Goal: Information Seeking & Learning: Learn about a topic

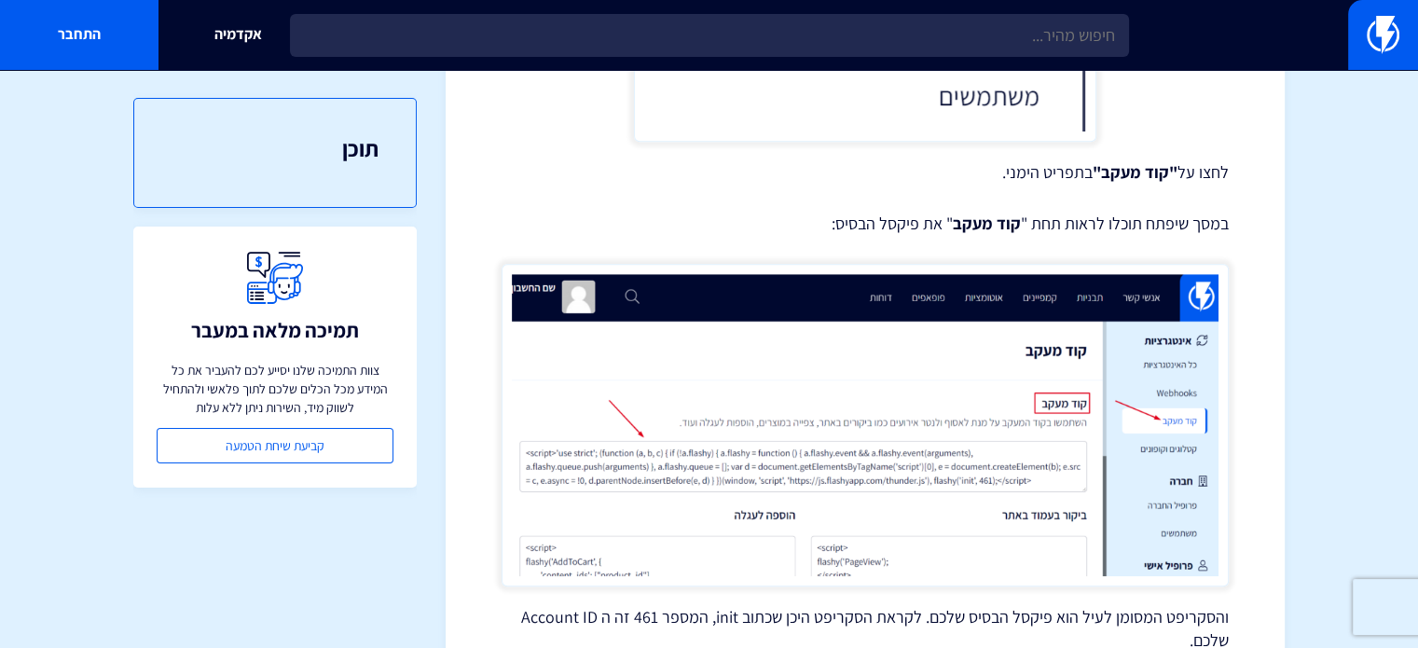
scroll to position [1312, 0]
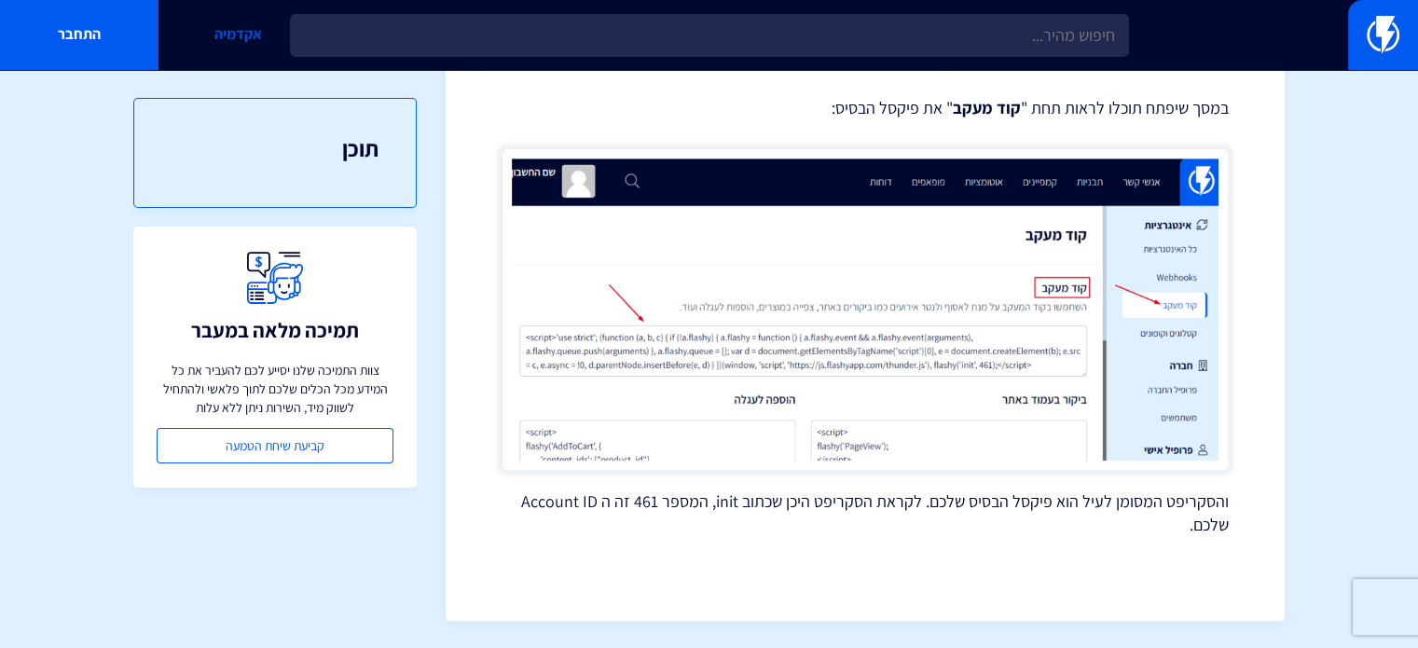
click at [199, 33] on link "אקדמיה" at bounding box center [237, 35] width 158 height 70
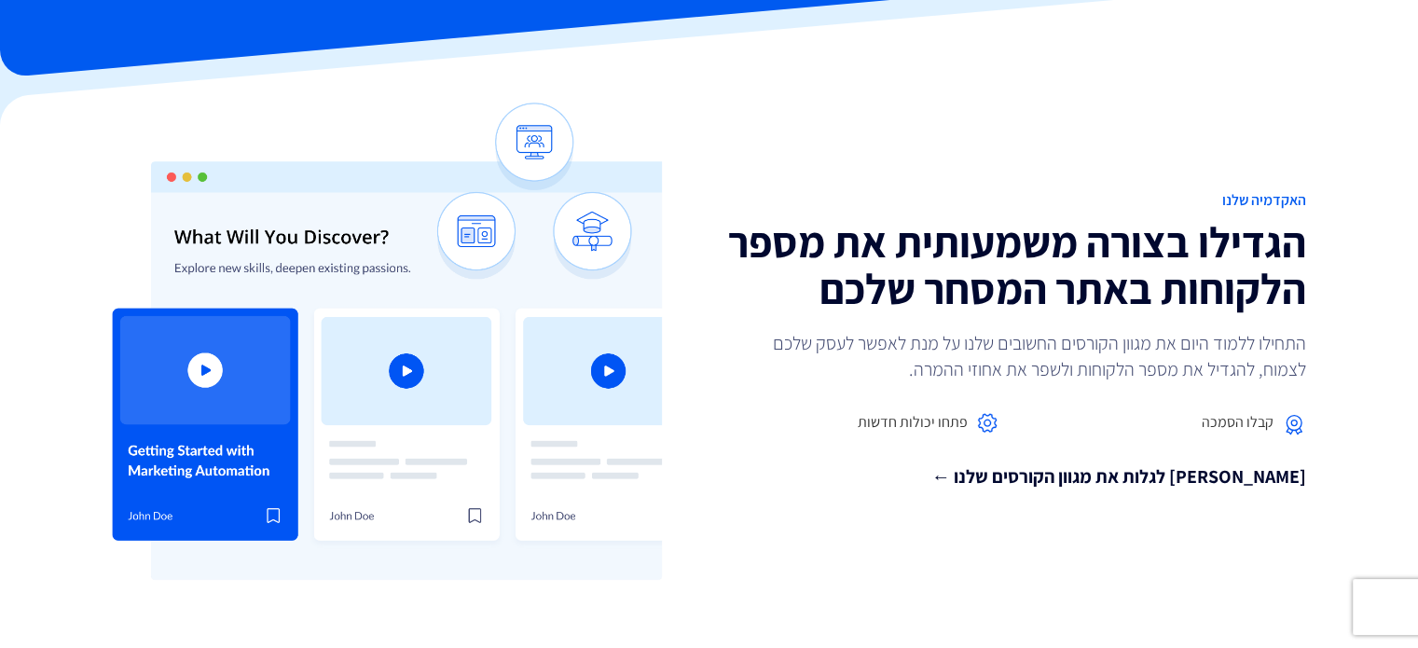
scroll to position [186, 0]
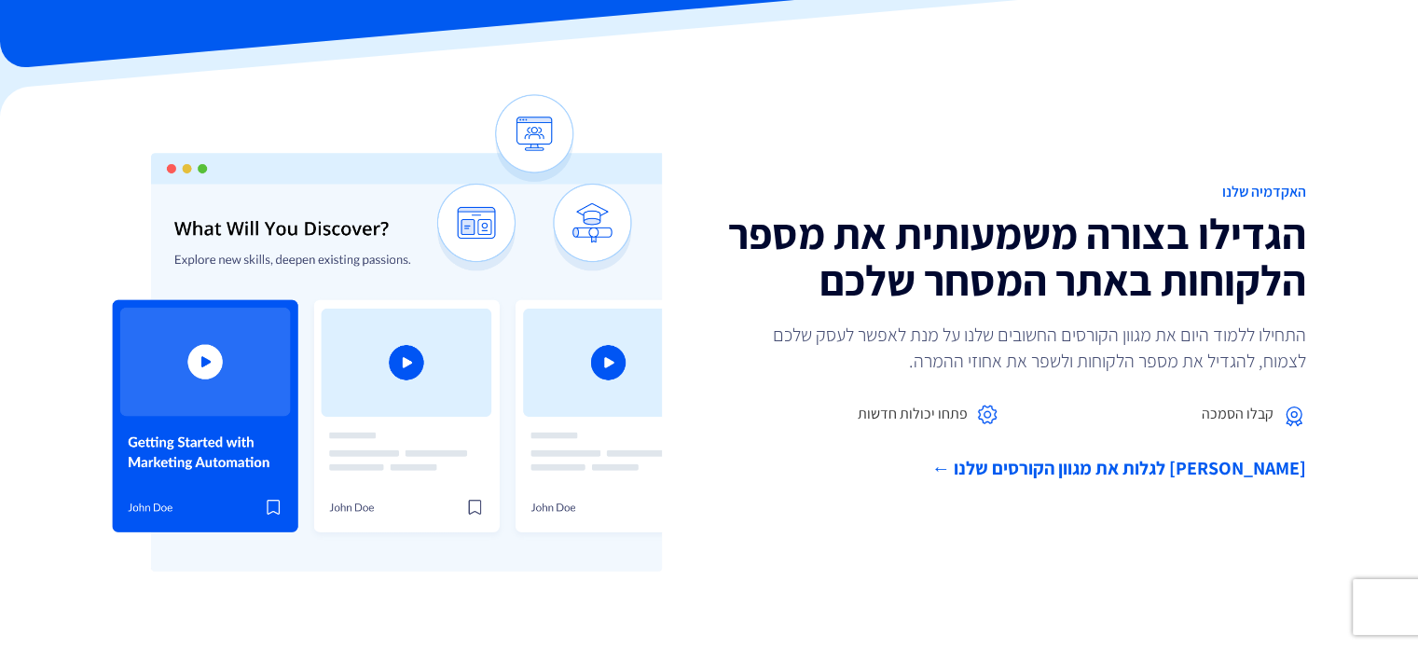
click at [1136, 482] on link "בואו לגלות את מגוון הקורסים שלנו ←" at bounding box center [1014, 468] width 583 height 27
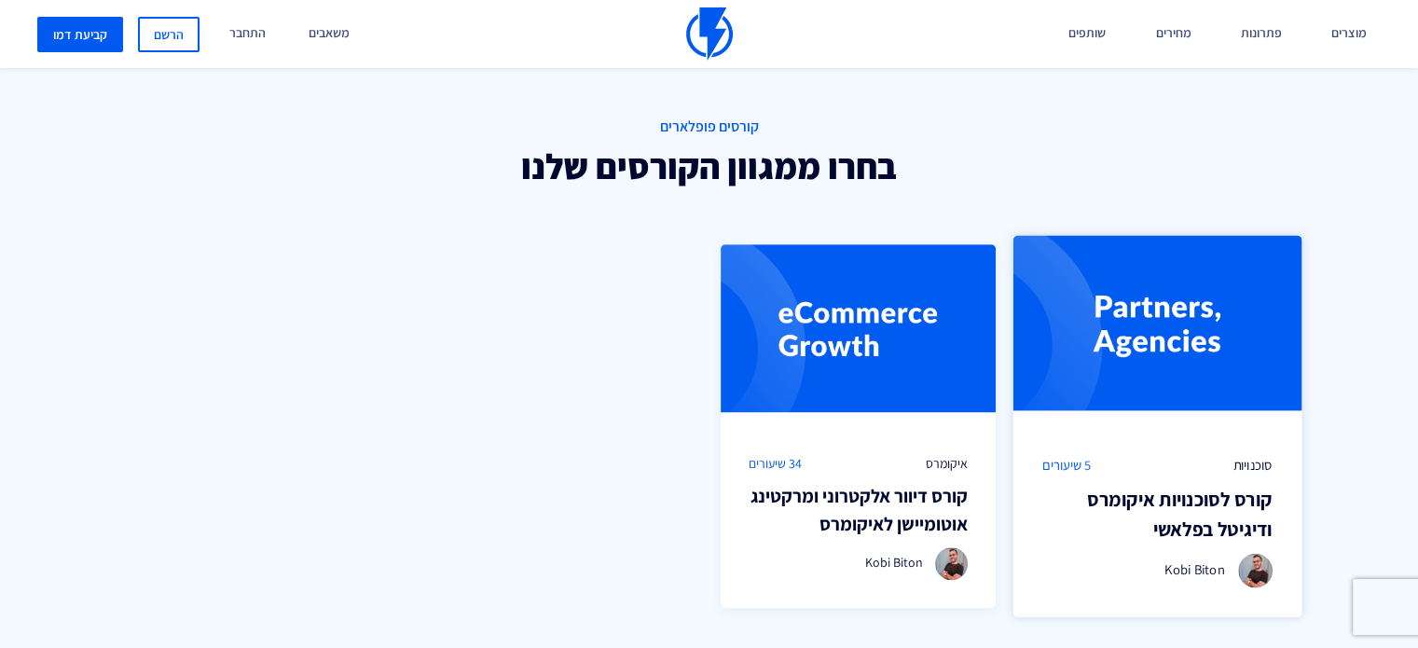
scroll to position [1200, 0]
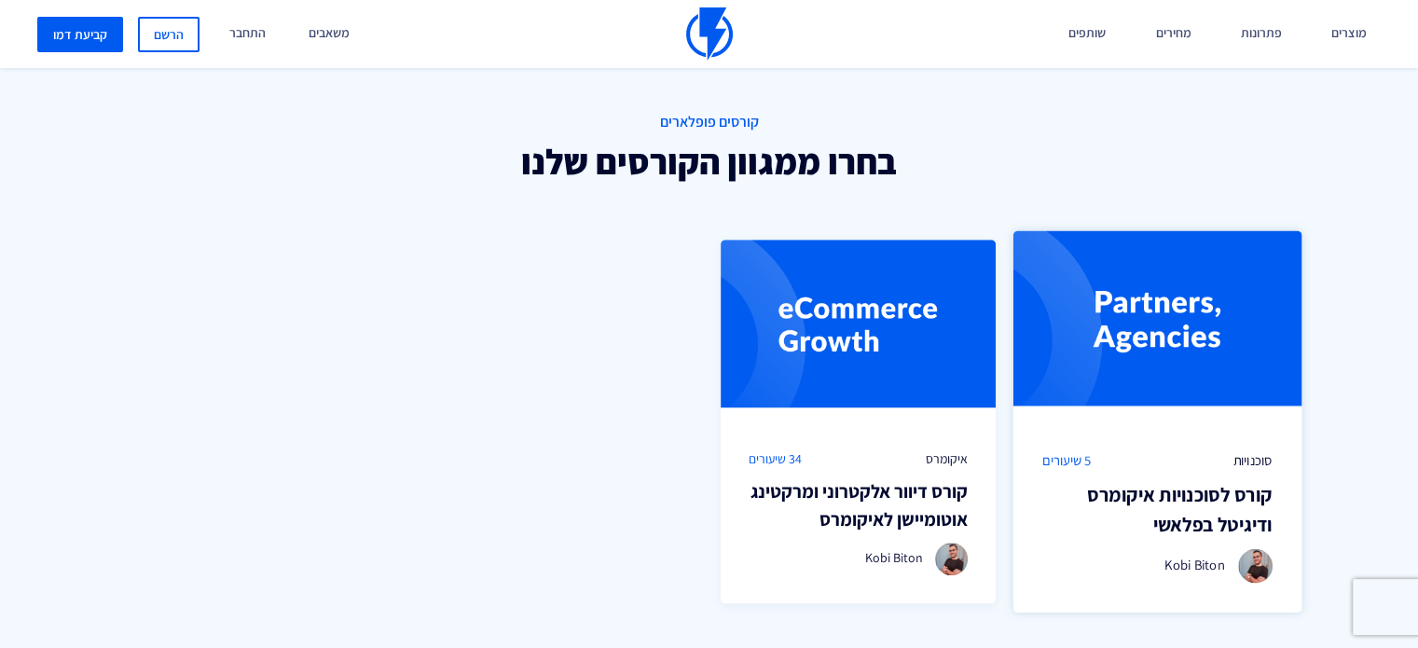
click at [1214, 527] on h3 "קורס לסוכנויות איקומרס ודיגיטל בפלאשי" at bounding box center [1156, 509] width 229 height 59
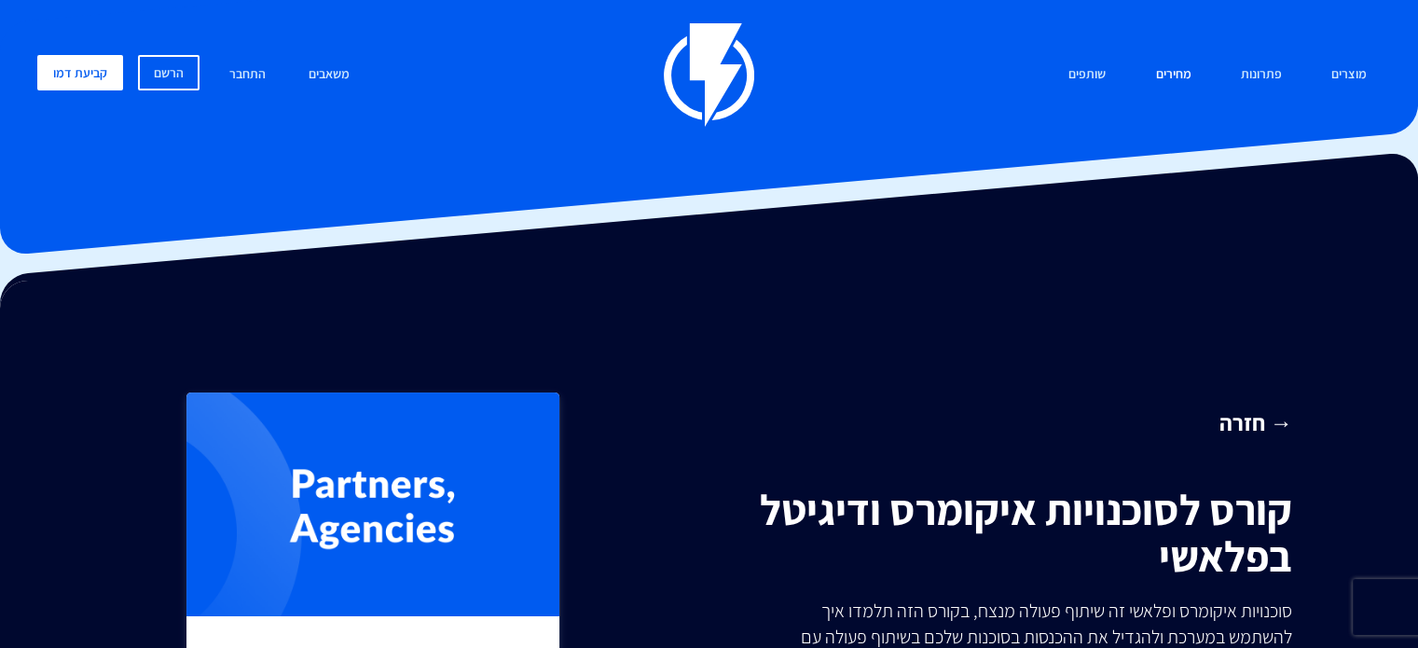
click at [1189, 81] on link "מחירים" at bounding box center [1172, 75] width 63 height 40
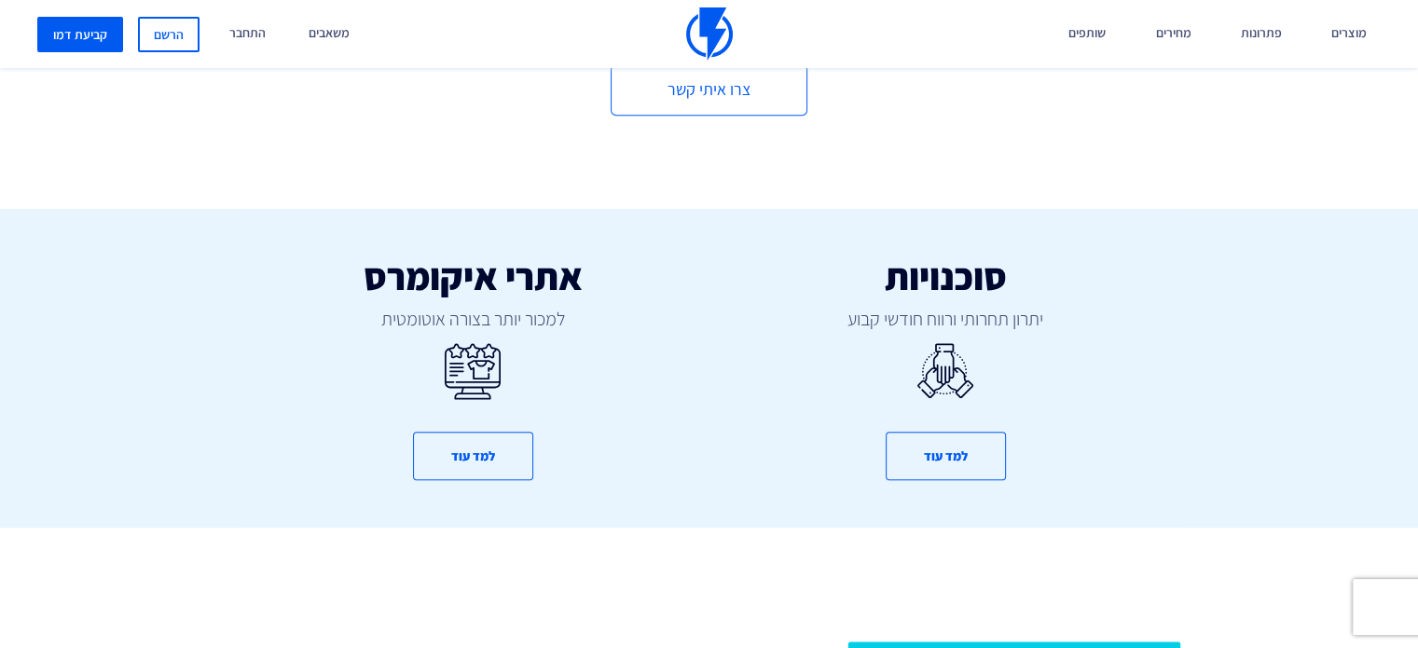
scroll to position [1118, 0]
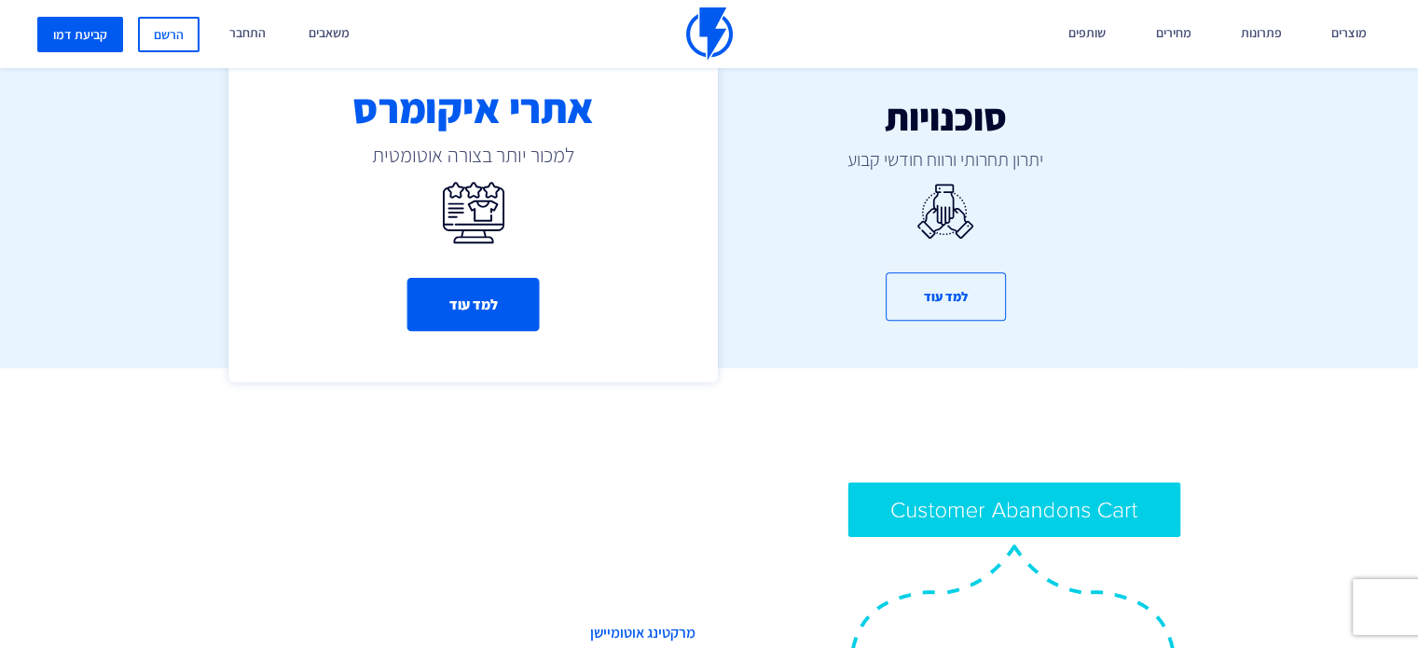
click at [473, 310] on button "למד עוד" at bounding box center [472, 305] width 132 height 53
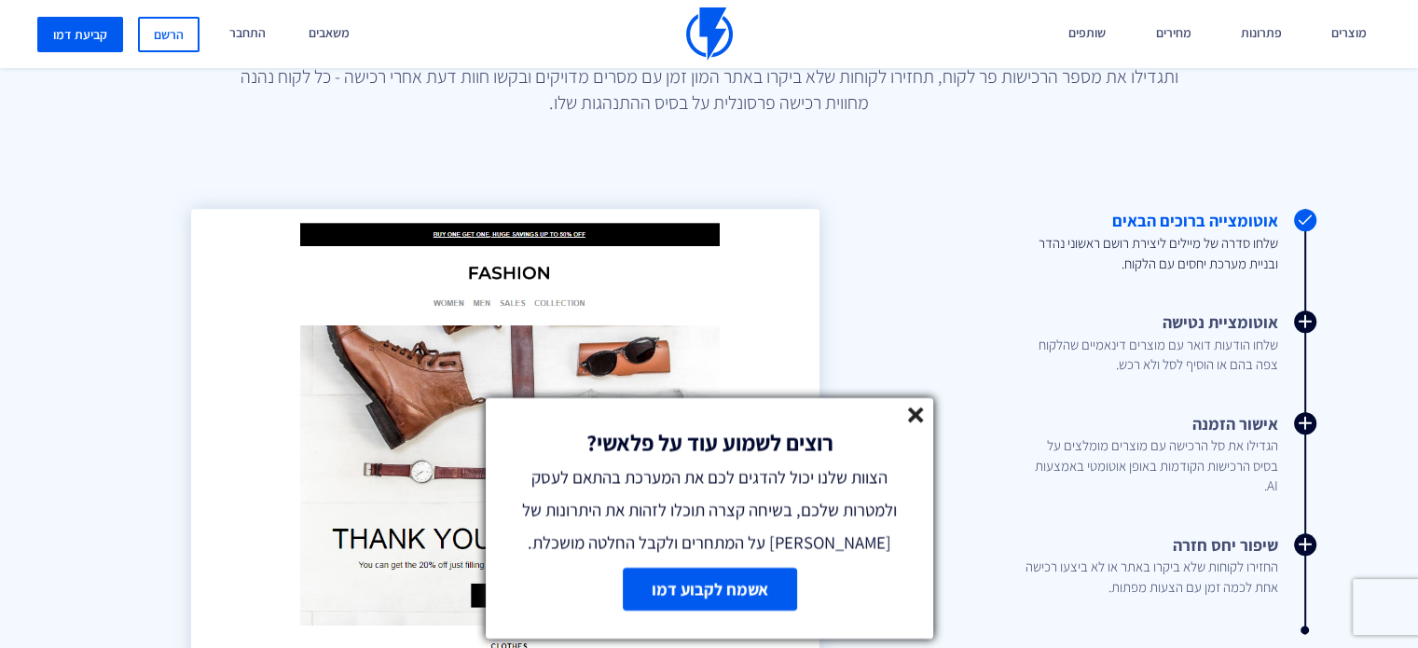
scroll to position [2237, 0]
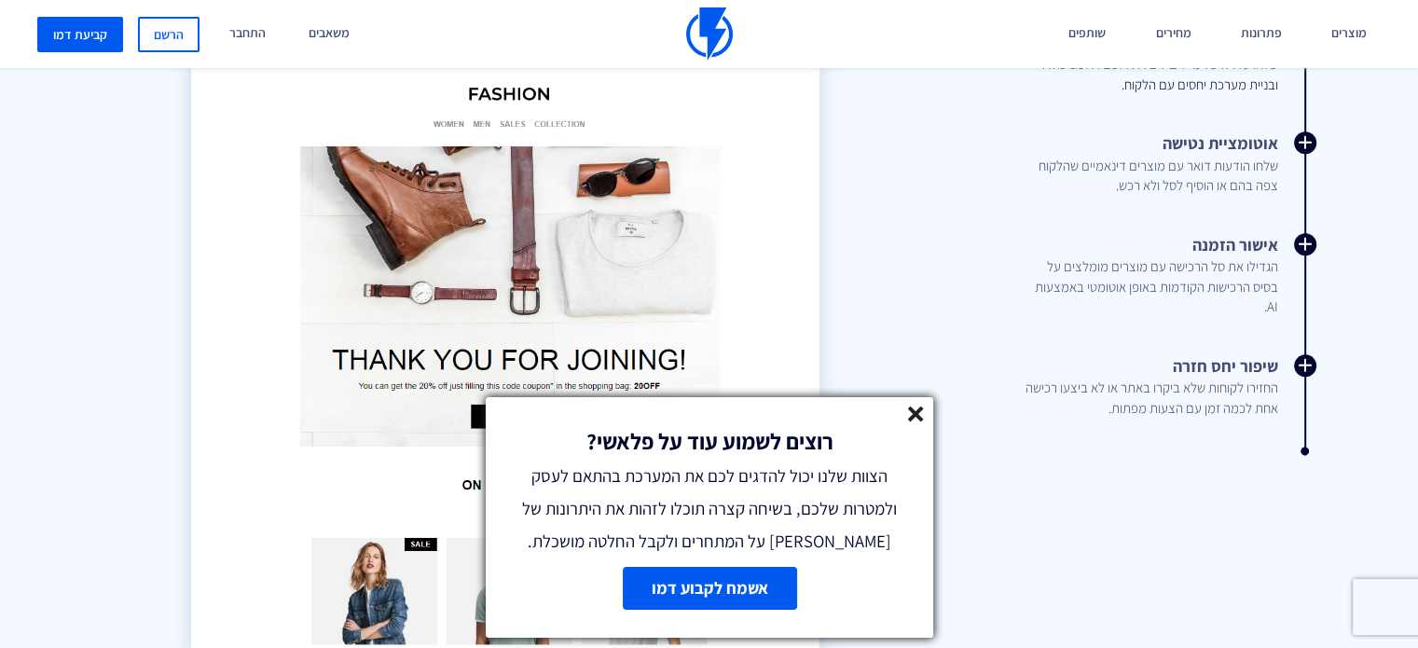
click at [917, 411] on line at bounding box center [915, 413] width 13 height 13
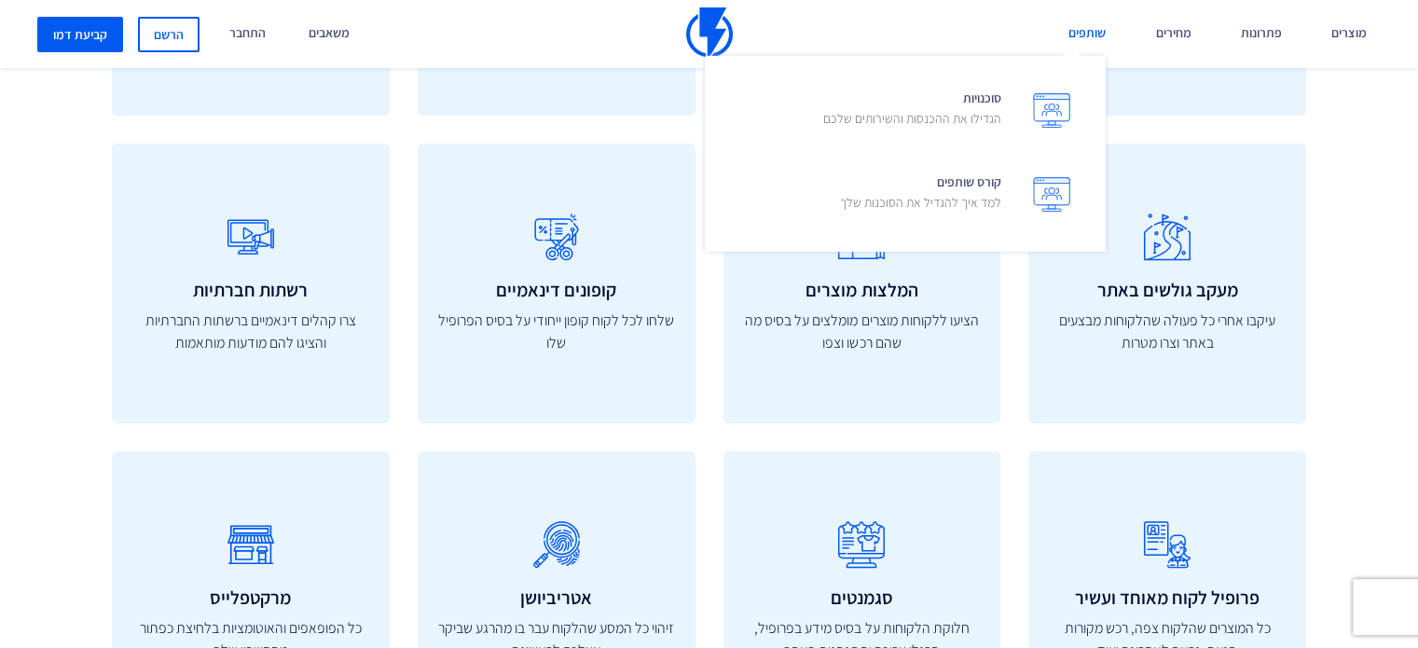
scroll to position [6431, 0]
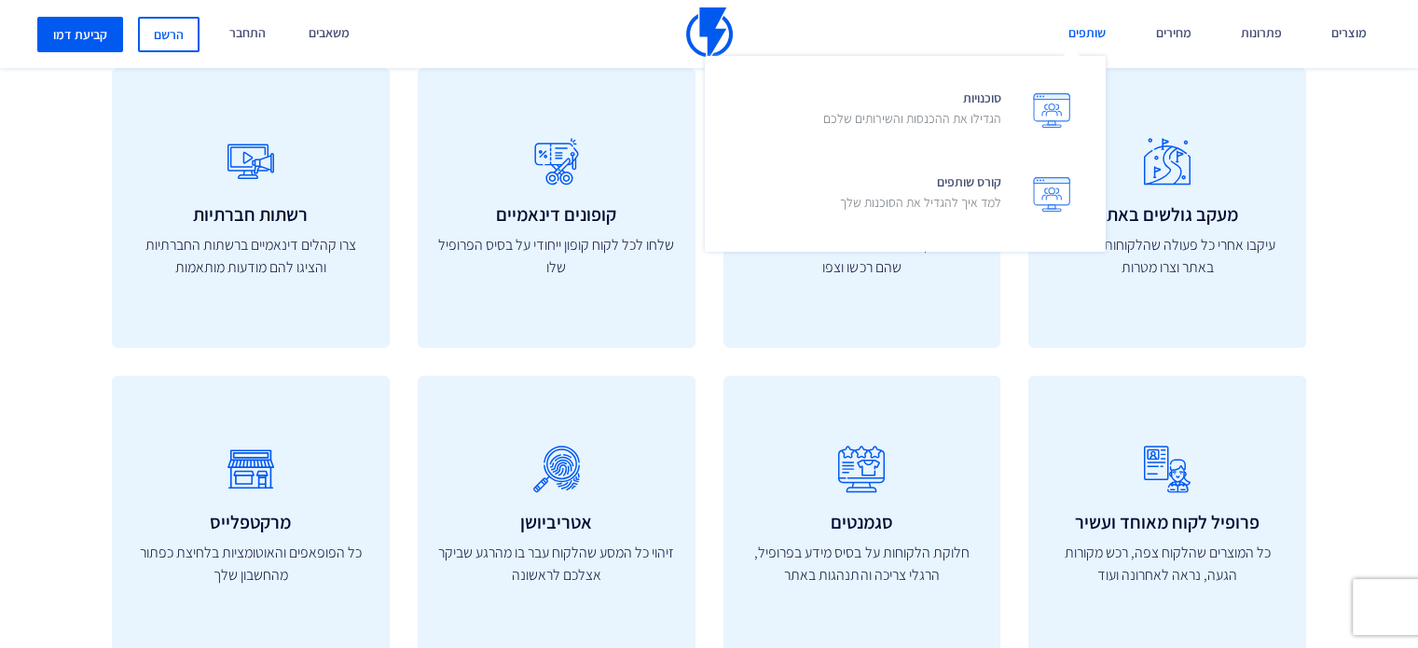
click at [1094, 19] on link "שותפים" at bounding box center [1086, 34] width 65 height 68
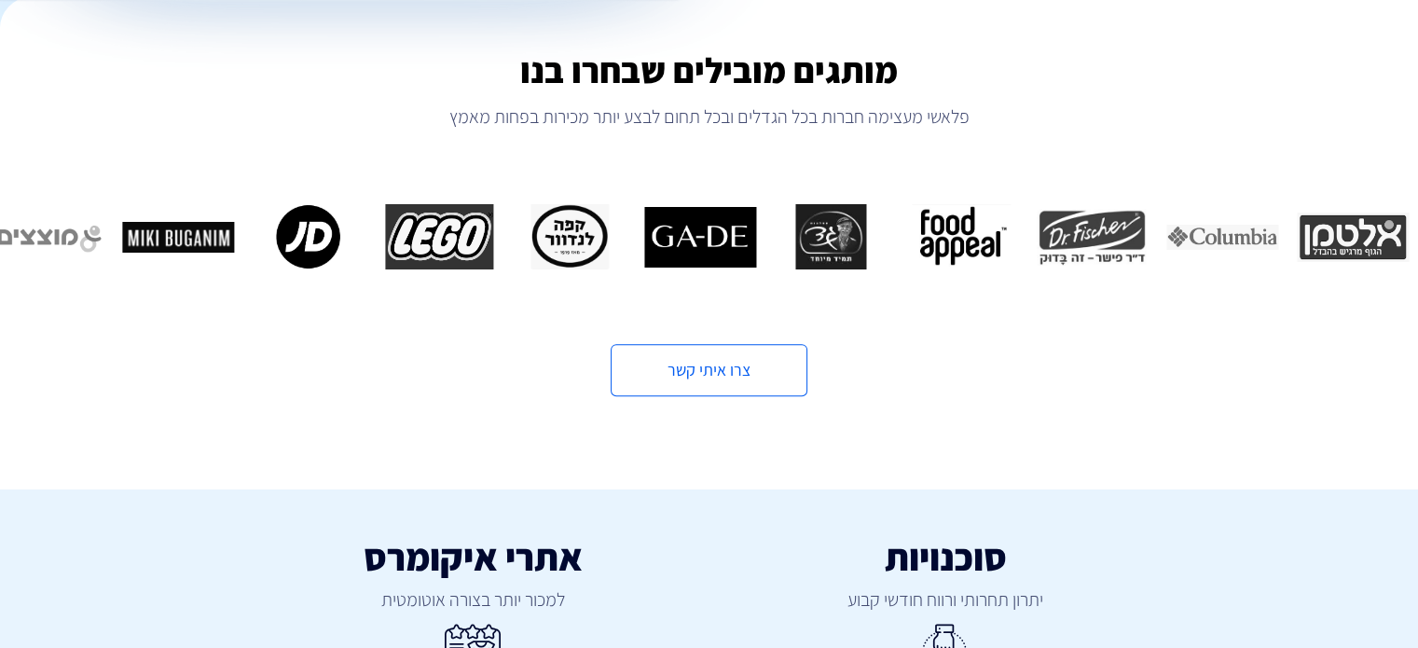
scroll to position [746, 0]
